Goal: Find specific page/section: Find specific page/section

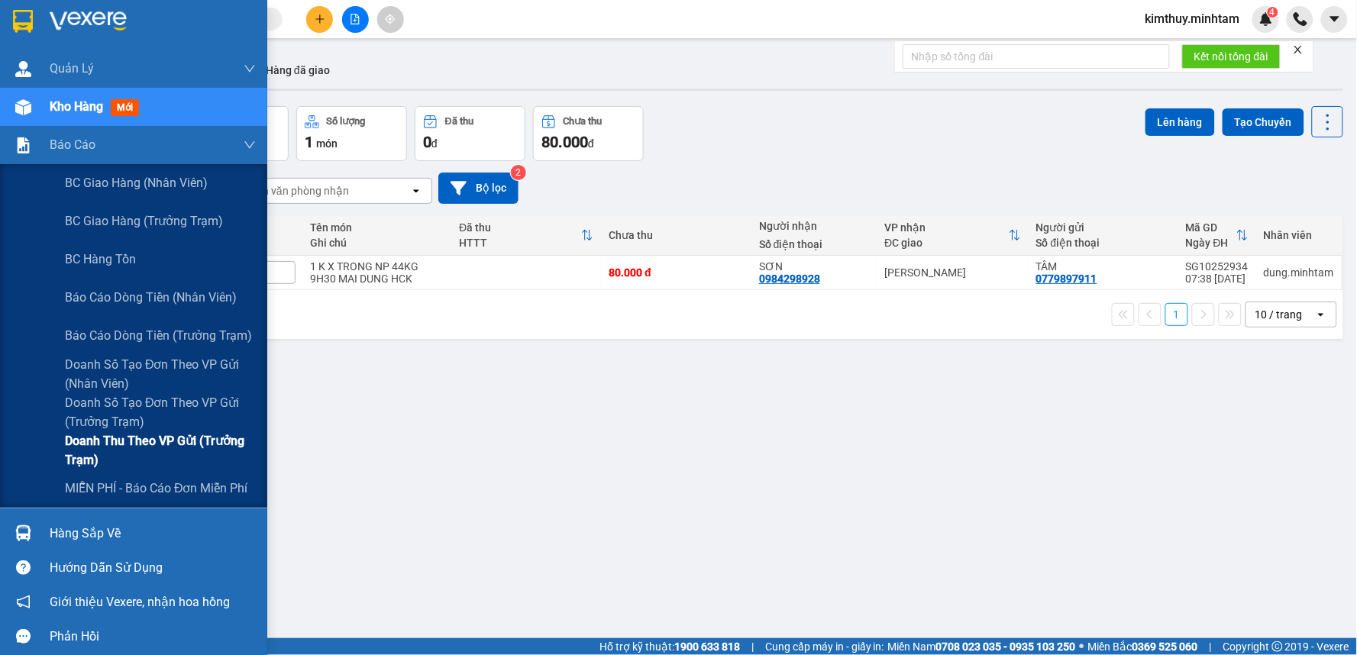
click at [132, 439] on span "Doanh thu theo VP gửi (Trưởng Trạm)" at bounding box center [160, 450] width 191 height 38
